Goal: Transaction & Acquisition: Purchase product/service

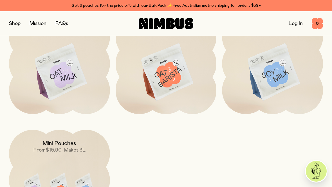
scroll to position [464, 0]
click at [282, 73] on img at bounding box center [272, 73] width 101 height 118
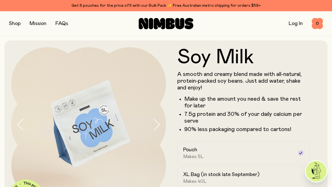
click at [15, 22] on button "button" at bounding box center [15, 24] width 12 height 8
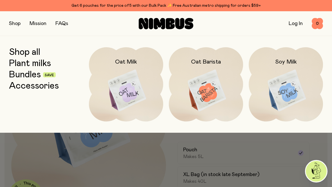
click at [26, 71] on link "Bundles" at bounding box center [25, 75] width 32 height 10
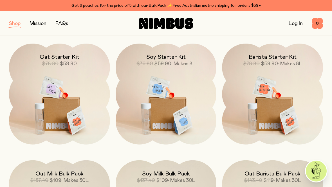
scroll to position [73, 0]
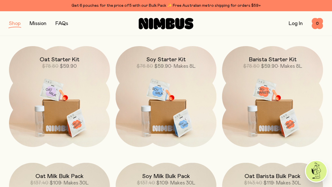
click at [175, 98] on img at bounding box center [166, 105] width 101 height 118
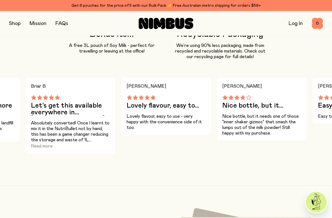
scroll to position [509, 0]
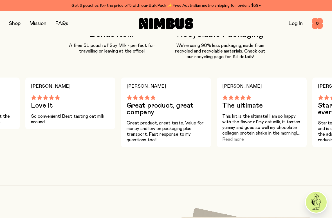
click at [240, 142] on button "Read more" at bounding box center [233, 139] width 22 height 7
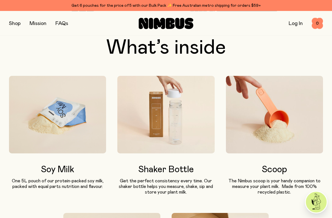
scroll to position [257, 0]
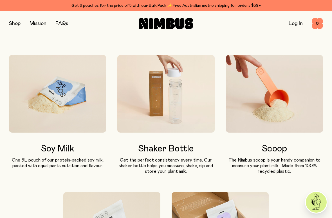
click at [178, 106] on img at bounding box center [165, 94] width 97 height 78
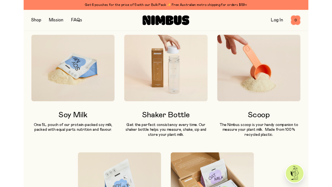
scroll to position [270, 0]
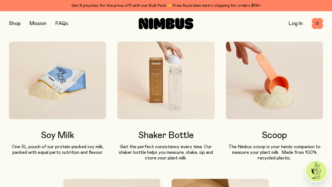
click at [179, 93] on img at bounding box center [165, 81] width 97 height 78
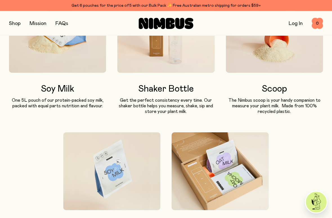
click at [172, 106] on p "Get the perfect consistency every time. Our shaker bottle helps you measure, sh…" at bounding box center [165, 106] width 97 height 17
click at [175, 106] on p "Get the perfect consistency every time. Our shaker bottle helps you measure, sh…" at bounding box center [165, 106] width 97 height 17
click at [177, 106] on p "Get the perfect consistency every time. Our shaker bottle helps you measure, sh…" at bounding box center [165, 106] width 97 height 17
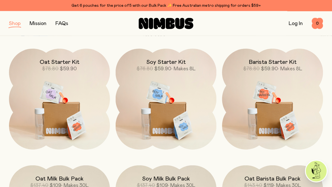
click at [182, 117] on img at bounding box center [166, 108] width 101 height 118
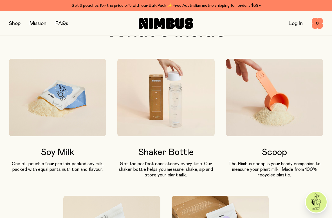
scroll to position [263, 0]
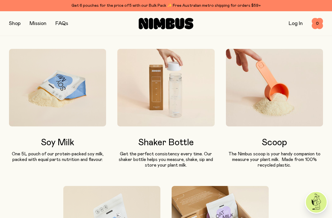
click at [169, 105] on img at bounding box center [165, 88] width 97 height 78
click at [173, 107] on img at bounding box center [165, 88] width 97 height 78
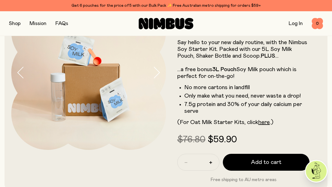
scroll to position [0, 0]
